Goal: Transaction & Acquisition: Purchase product/service

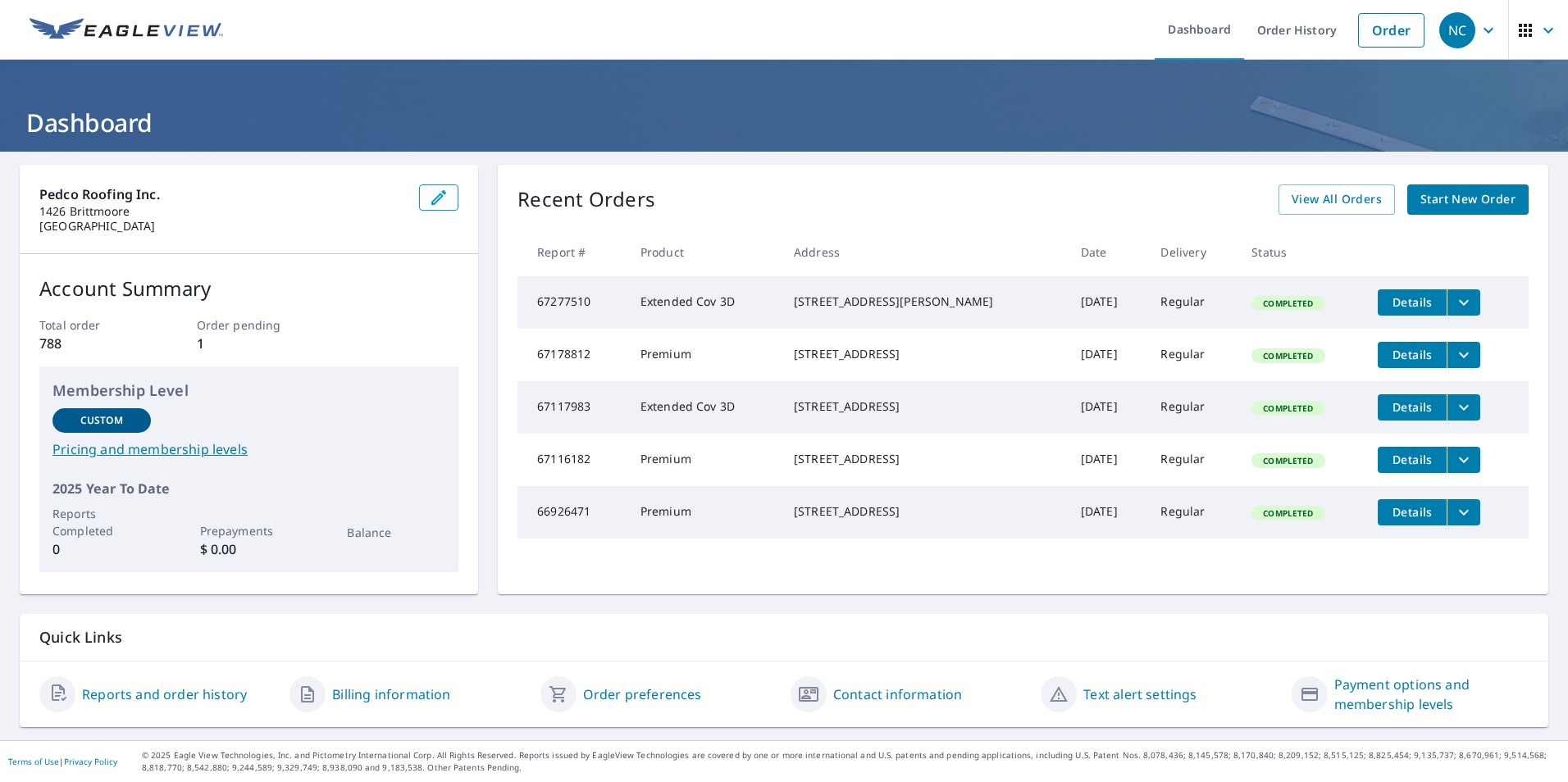
click at [1459, 204] on span "Start New Order" at bounding box center [1468, 199] width 95 height 21
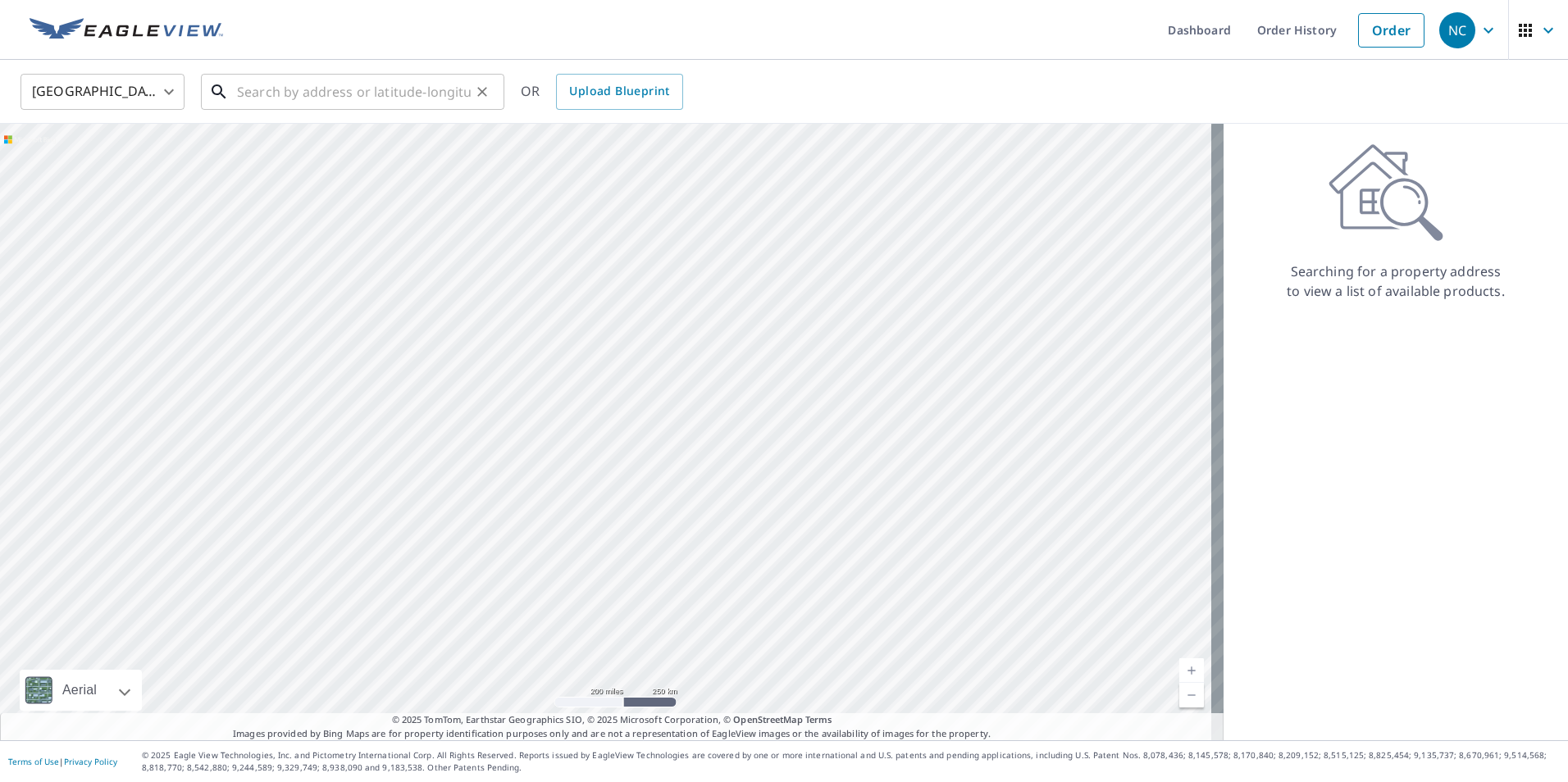
click at [258, 98] on input "text" at bounding box center [354, 92] width 234 height 46
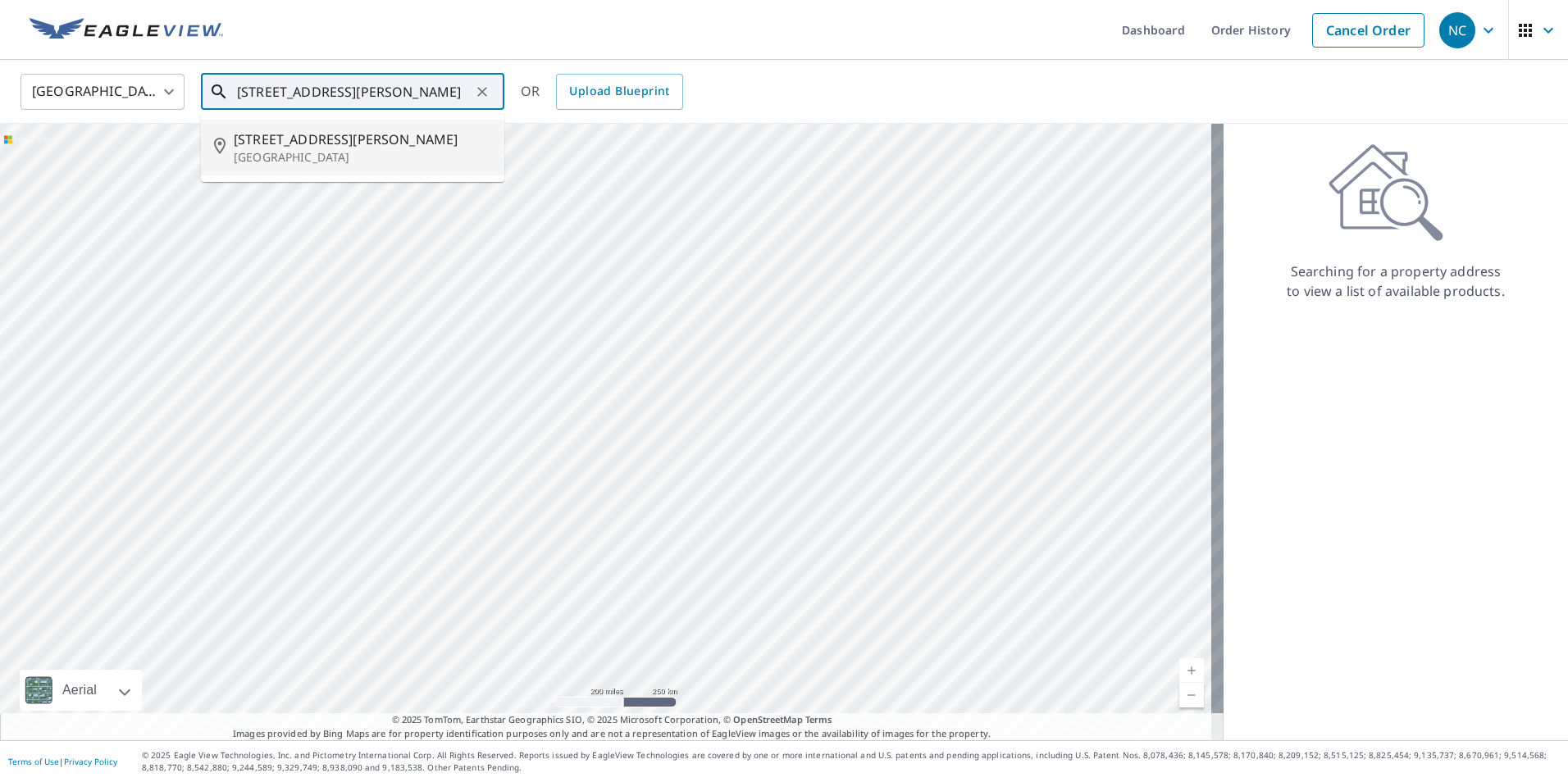
click at [330, 149] on p "[GEOGRAPHIC_DATA]" at bounding box center [362, 158] width 258 height 17
type input "[STREET_ADDRESS][PERSON_NAME]"
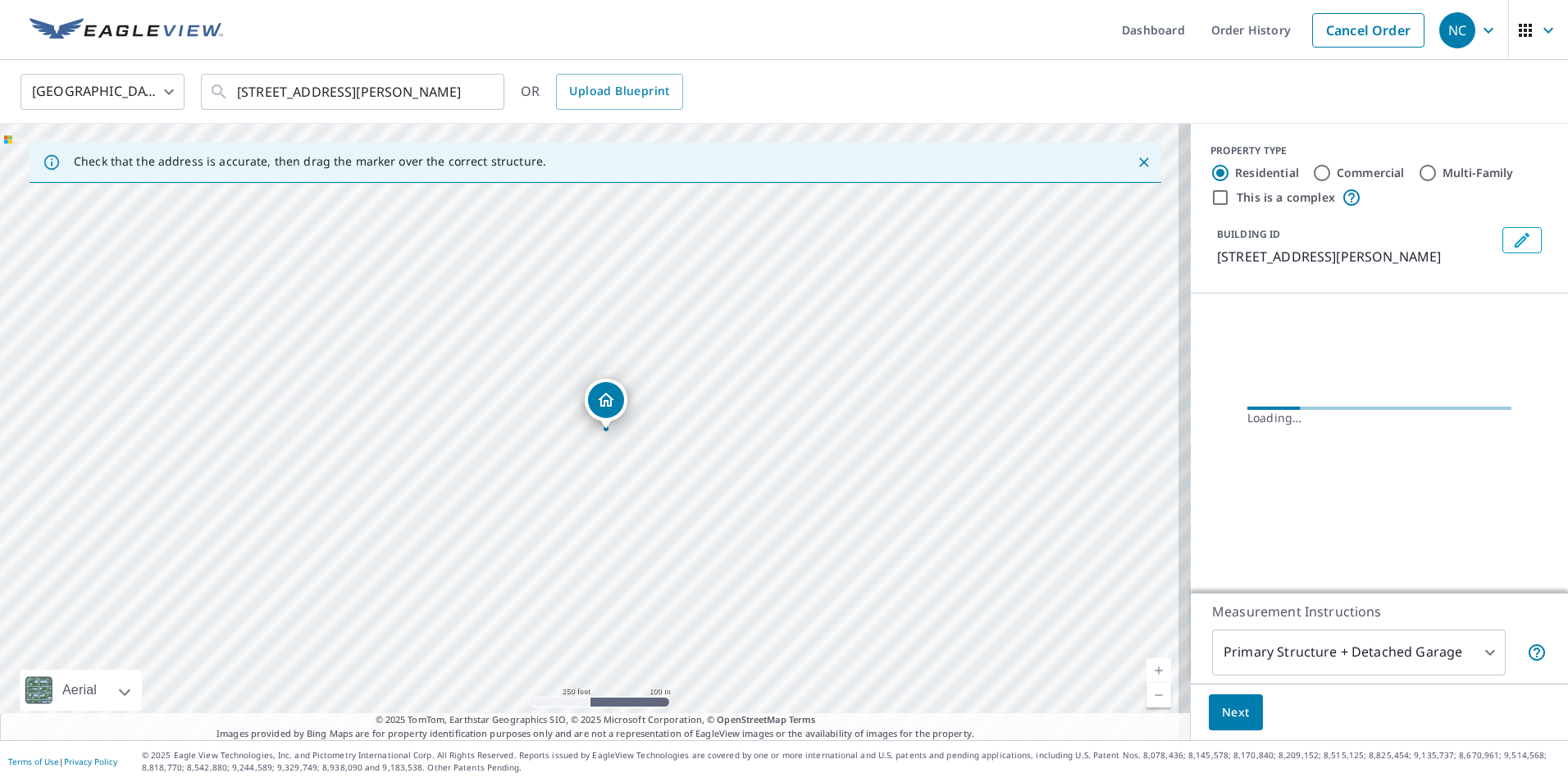
click at [1147, 667] on link "Current Level 17, Zoom In" at bounding box center [1158, 670] width 24 height 24
click at [1147, 667] on link "Current Level 18, Zoom In" at bounding box center [1158, 670] width 24 height 24
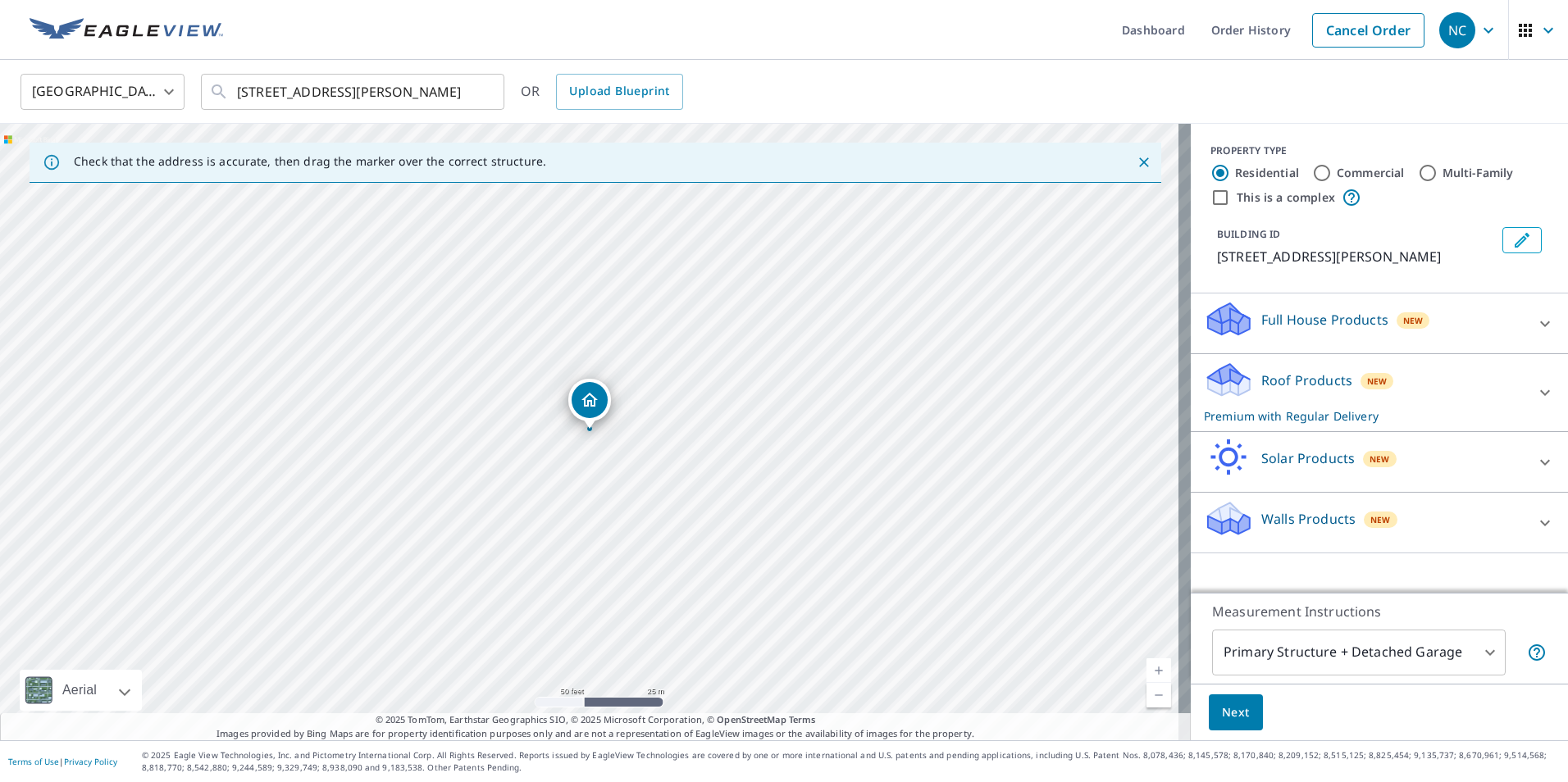
click at [1147, 667] on link "Current Level 19, Zoom In" at bounding box center [1158, 670] width 24 height 24
click at [1228, 715] on span "Next" at bounding box center [1235, 713] width 28 height 21
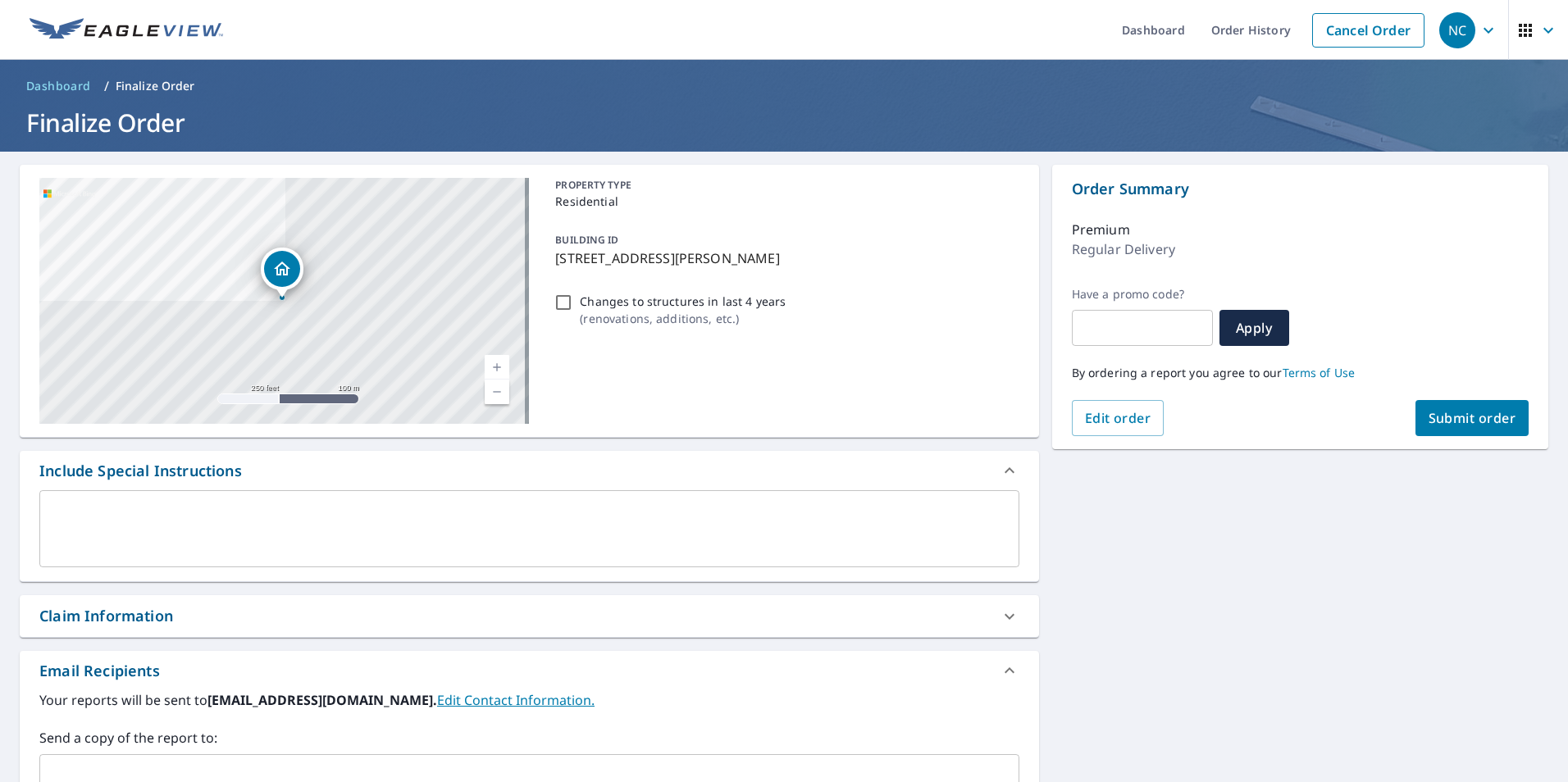
click at [1451, 412] on span "Submit order" at bounding box center [1472, 418] width 88 height 18
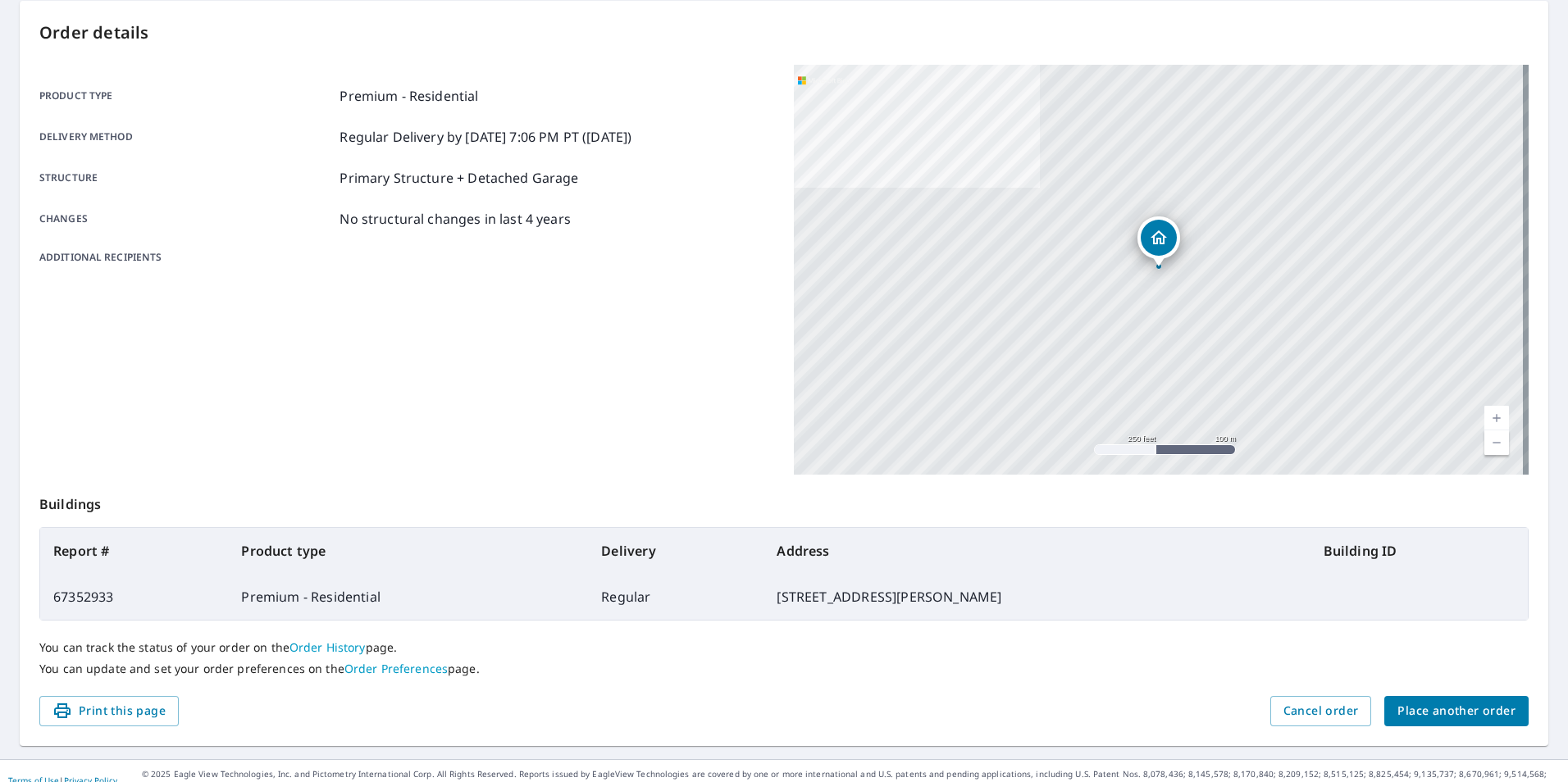
scroll to position [183, 0]
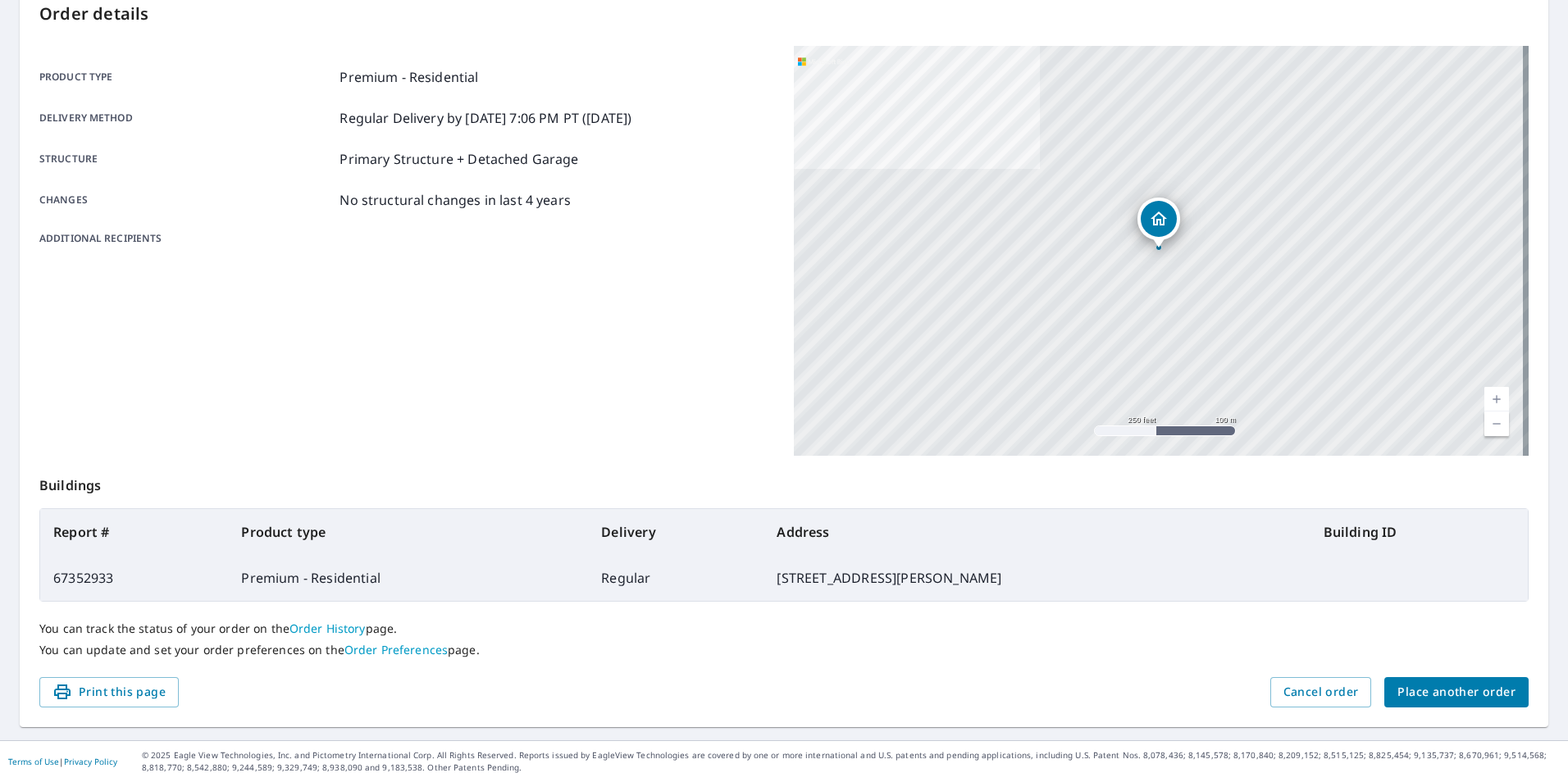
drag, startPoint x: 1424, startPoint y: 138, endPoint x: 141, endPoint y: 56, distance: 1285.6
click at [487, 134] on div "Product type Premium - Residential Delivery method Regular Delivery by [DATE] 7…" at bounding box center [784, 250] width 1490 height 410
